Goal: Transaction & Acquisition: Book appointment/travel/reservation

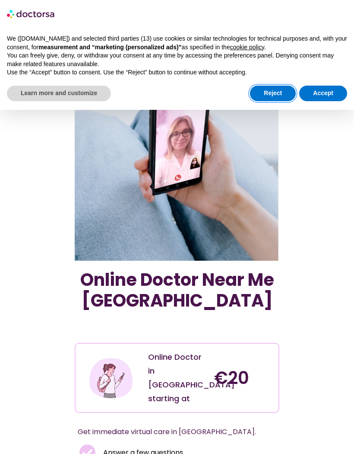
click at [273, 92] on button "Reject" at bounding box center [273, 94] width 46 height 16
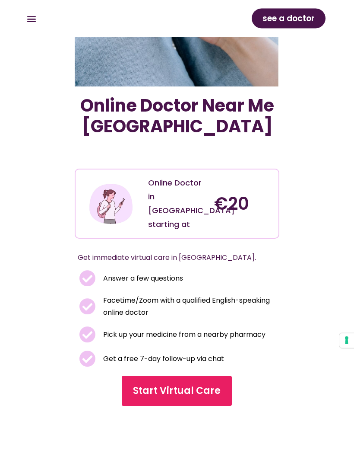
scroll to position [174, 0]
click at [198, 384] on span "Start Virtual Care" at bounding box center [178, 391] width 88 height 14
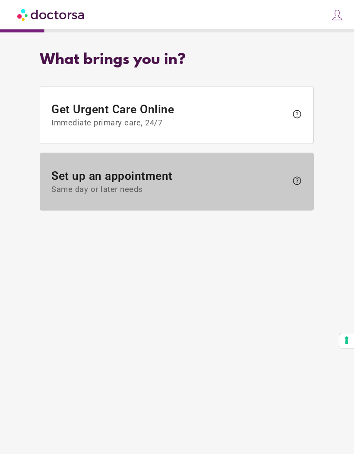
click at [302, 184] on span "help" at bounding box center [297, 180] width 10 height 10
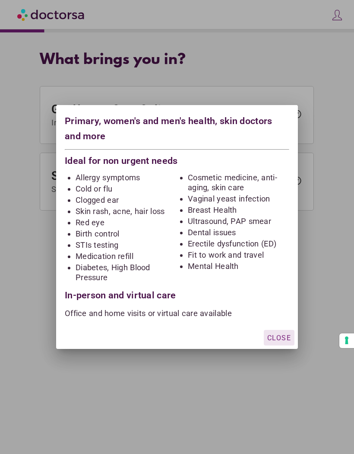
click at [280, 343] on div "button" at bounding box center [279, 338] width 31 height 16
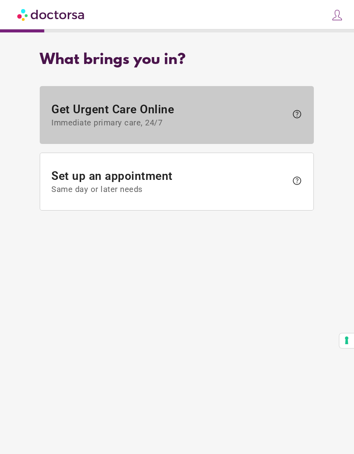
click at [297, 121] on span "help" at bounding box center [295, 114] width 15 height 13
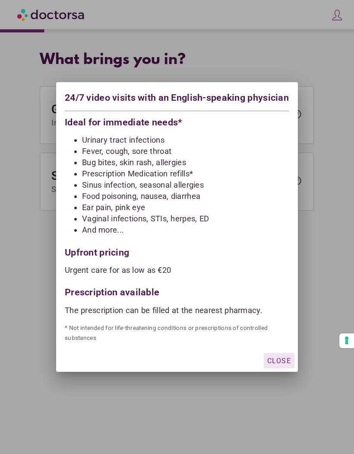
scroll to position [14, 0]
click at [280, 364] on span "Close" at bounding box center [280, 360] width 24 height 8
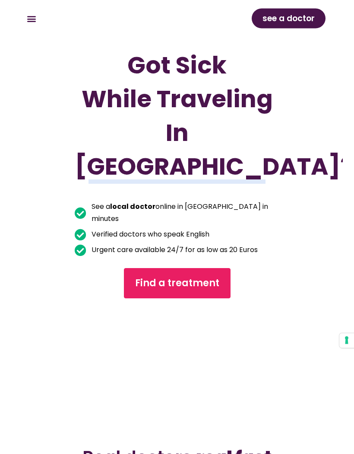
scroll to position [140, 0]
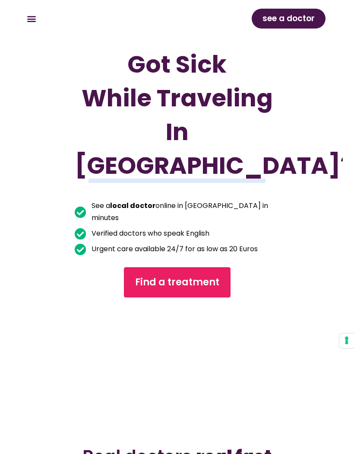
click at [203, 289] on span "Find a treatment" at bounding box center [177, 282] width 84 height 14
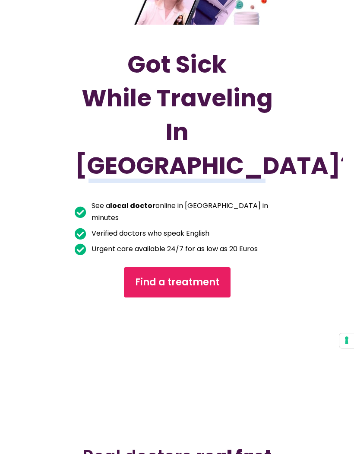
scroll to position [178, 0]
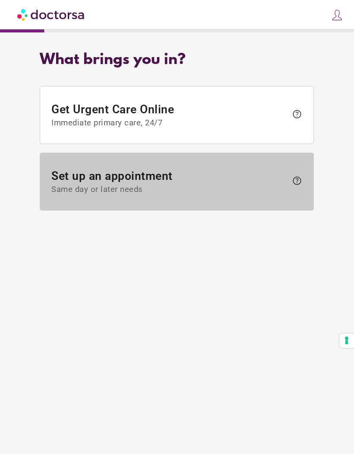
click at [299, 182] on span "help" at bounding box center [297, 180] width 10 height 10
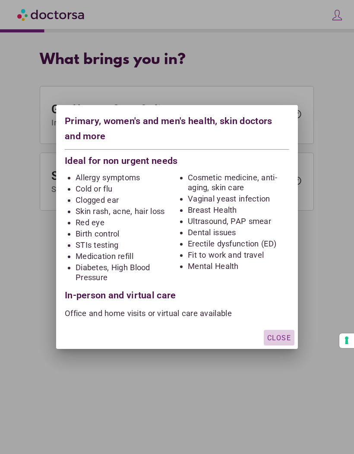
click at [276, 343] on div "button" at bounding box center [279, 338] width 31 height 16
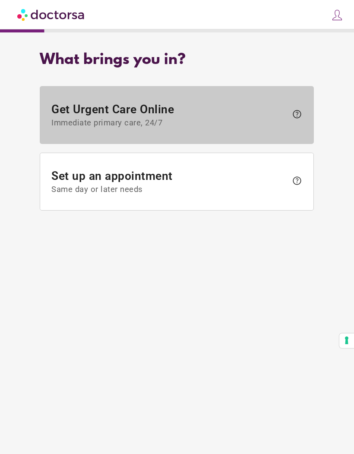
click at [256, 121] on span "Immediate primary care, 24/7" at bounding box center [170, 123] width 236 height 10
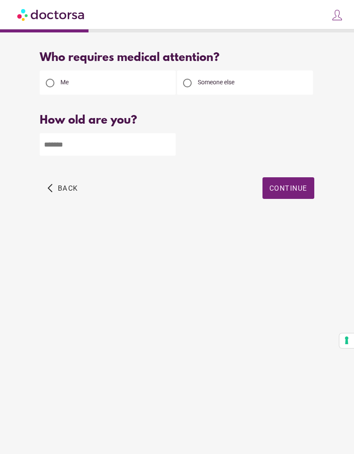
click at [96, 149] on input "number" at bounding box center [108, 144] width 136 height 22
type input "**"
click at [293, 191] on span "Continue" at bounding box center [289, 188] width 38 height 8
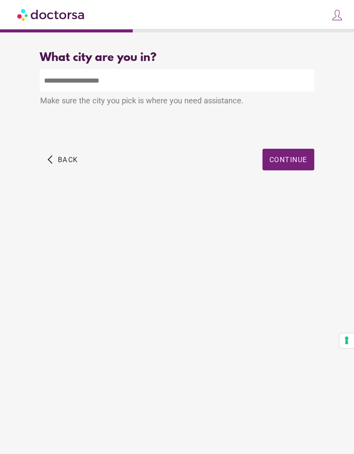
click at [103, 85] on input "text" at bounding box center [177, 80] width 274 height 22
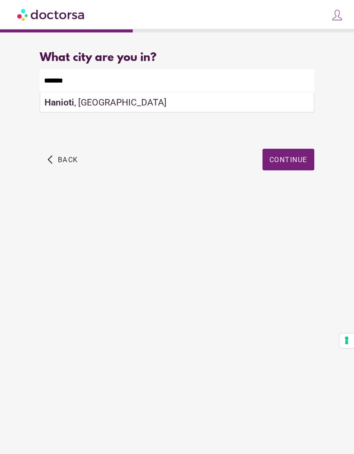
click at [106, 103] on div "Hanioti , Greece" at bounding box center [177, 102] width 274 height 20
type input "**********"
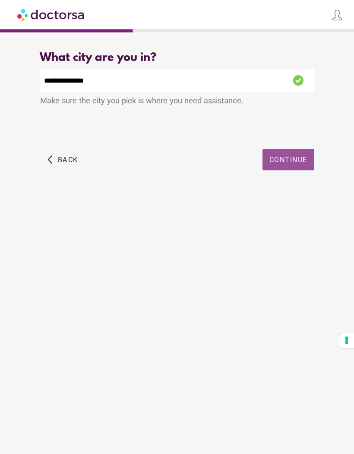
click at [298, 169] on span "button" at bounding box center [289, 160] width 52 height 22
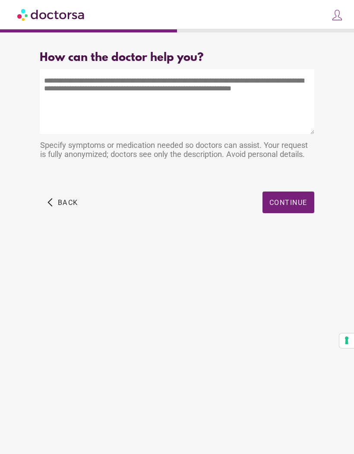
click at [64, 88] on textarea at bounding box center [177, 101] width 274 height 65
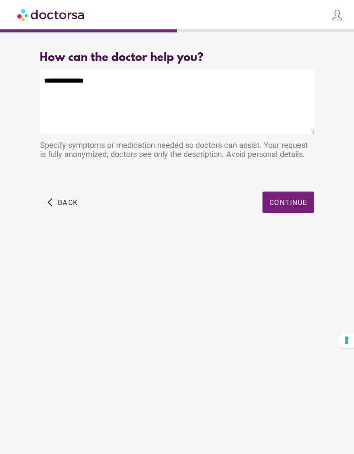
type textarea "**********"
click at [288, 213] on span "button" at bounding box center [289, 202] width 52 height 22
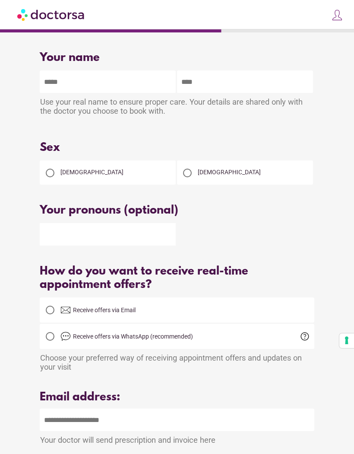
click at [186, 177] on div at bounding box center [187, 173] width 9 height 9
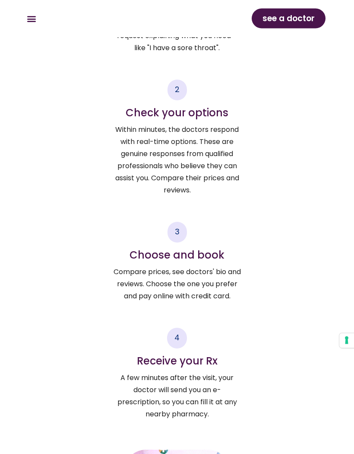
scroll to position [1649, 0]
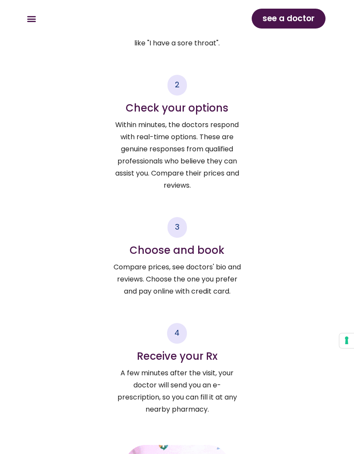
click at [306, 338] on div "1 Send your request Got a medical concern? Send your request explaining what yo…" at bounding box center [177, 192] width 292 height 447
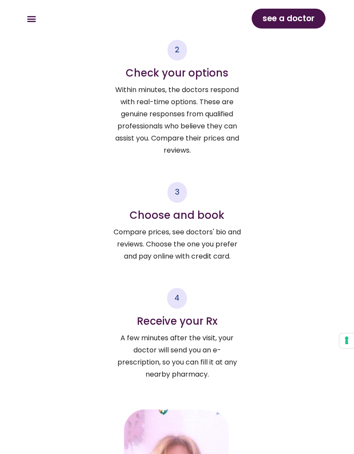
scroll to position [1687, 0]
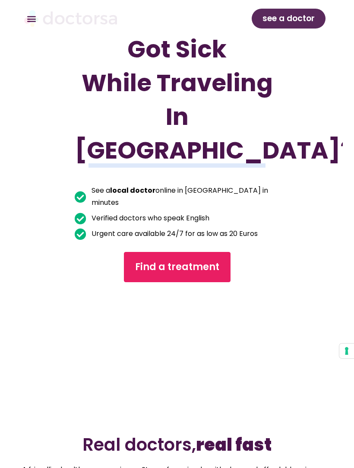
scroll to position [184, 0]
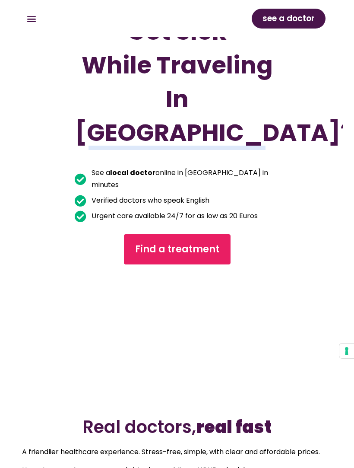
click at [211, 256] on span "Find a treatment" at bounding box center [177, 249] width 84 height 14
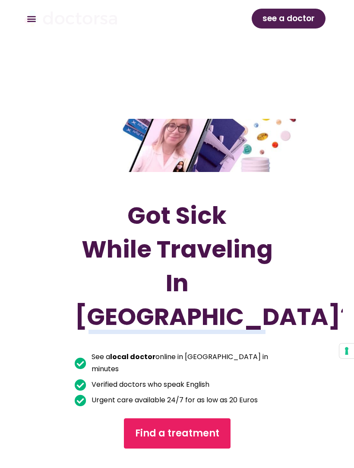
scroll to position [208, 0]
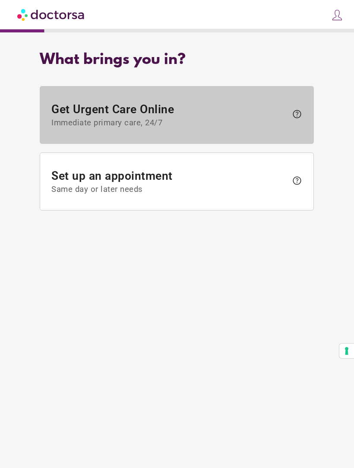
click at [290, 122] on span "help" at bounding box center [295, 114] width 15 height 13
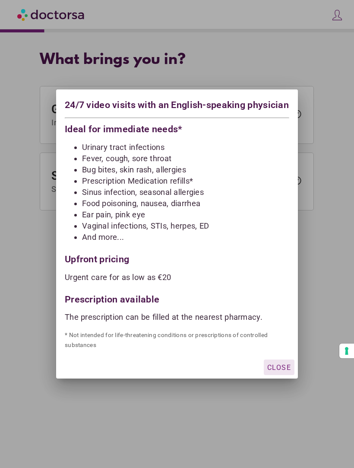
click at [279, 372] on span "Close" at bounding box center [280, 368] width 24 height 8
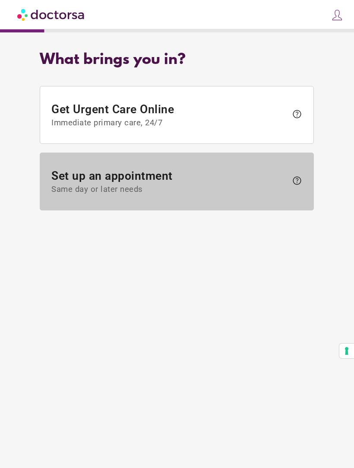
click at [278, 188] on span "Same day or later needs" at bounding box center [170, 190] width 236 height 10
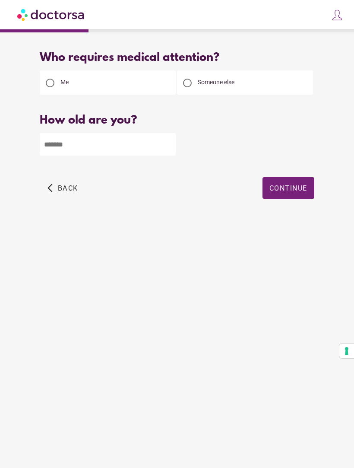
click at [83, 147] on input "number" at bounding box center [108, 144] width 136 height 22
type input "**"
click at [292, 196] on span "button" at bounding box center [289, 188] width 52 height 22
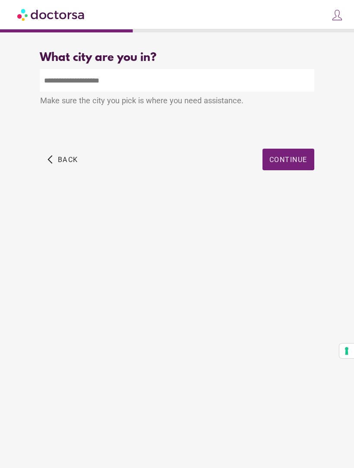
click at [118, 87] on input "text" at bounding box center [177, 80] width 274 height 22
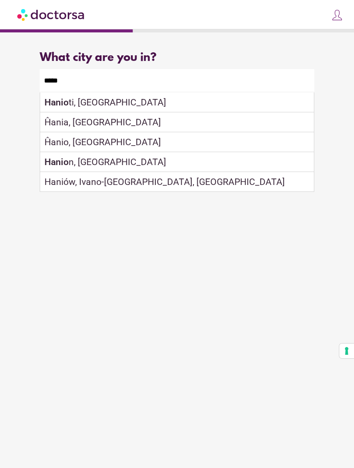
click at [102, 108] on div "Hanio ti, [GEOGRAPHIC_DATA]" at bounding box center [177, 102] width 274 height 20
type input "**********"
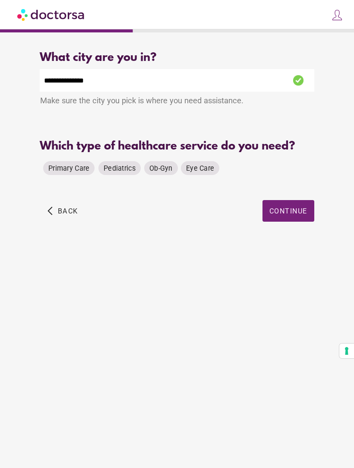
click at [75, 172] on span "Primary Care" at bounding box center [68, 168] width 41 height 8
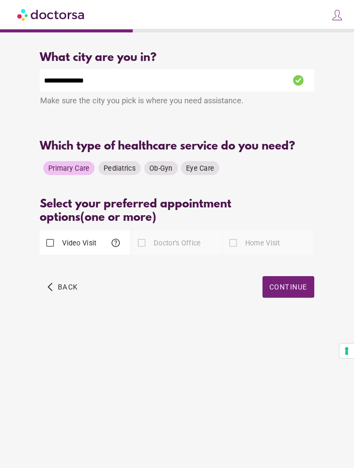
click at [295, 294] on span "button" at bounding box center [289, 287] width 52 height 22
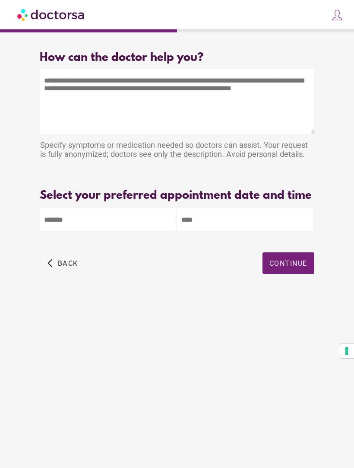
click at [64, 88] on textarea at bounding box center [177, 101] width 274 height 65
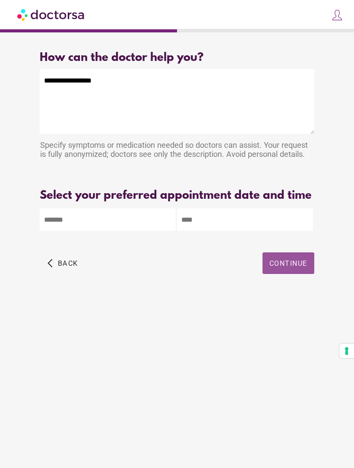
type textarea "**********"
click at [296, 274] on span "button" at bounding box center [289, 263] width 52 height 22
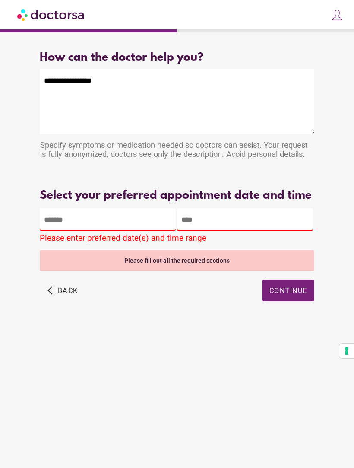
click at [70, 234] on body "**********" at bounding box center [177, 234] width 354 height 468
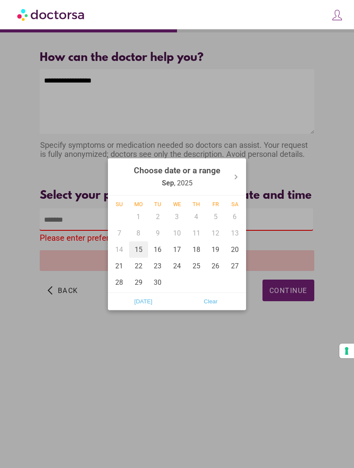
click at [139, 258] on div "15" at bounding box center [138, 249] width 19 height 16
type input "******"
click at [344, 244] on div at bounding box center [177, 234] width 354 height 468
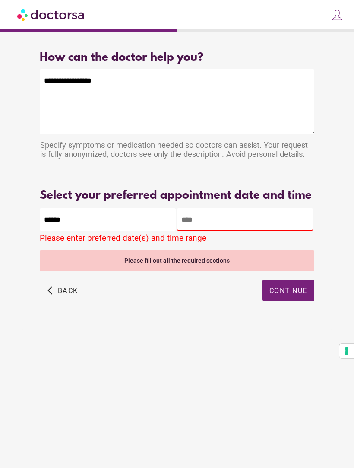
click at [233, 231] on input "text" at bounding box center [245, 219] width 136 height 22
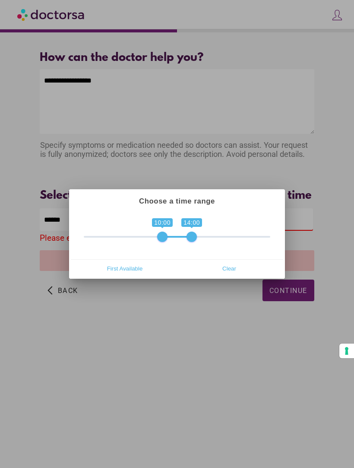
click at [126, 269] on span "First Available" at bounding box center [124, 268] width 99 height 13
type input "**********"
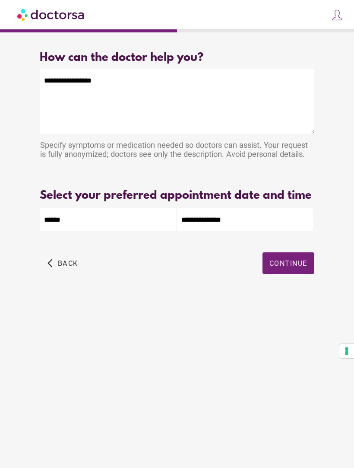
click at [296, 274] on span "button" at bounding box center [289, 263] width 52 height 22
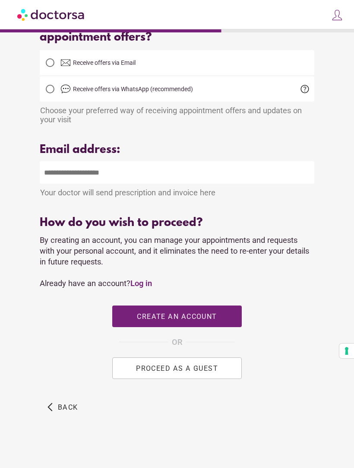
scroll to position [257, 0]
